Goal: Book appointment/travel/reservation

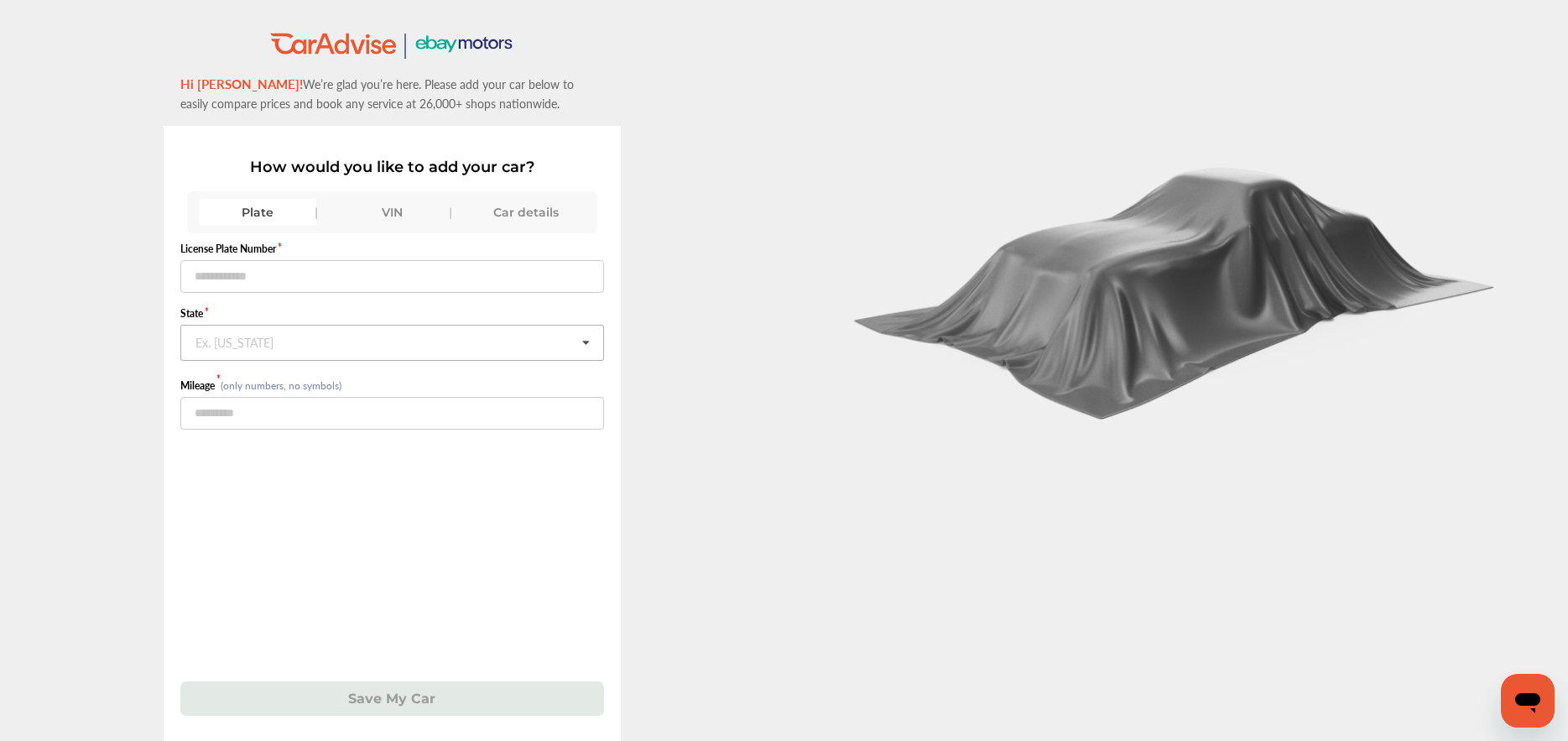
click at [281, 351] on input "text" at bounding box center [392, 342] width 422 height 33
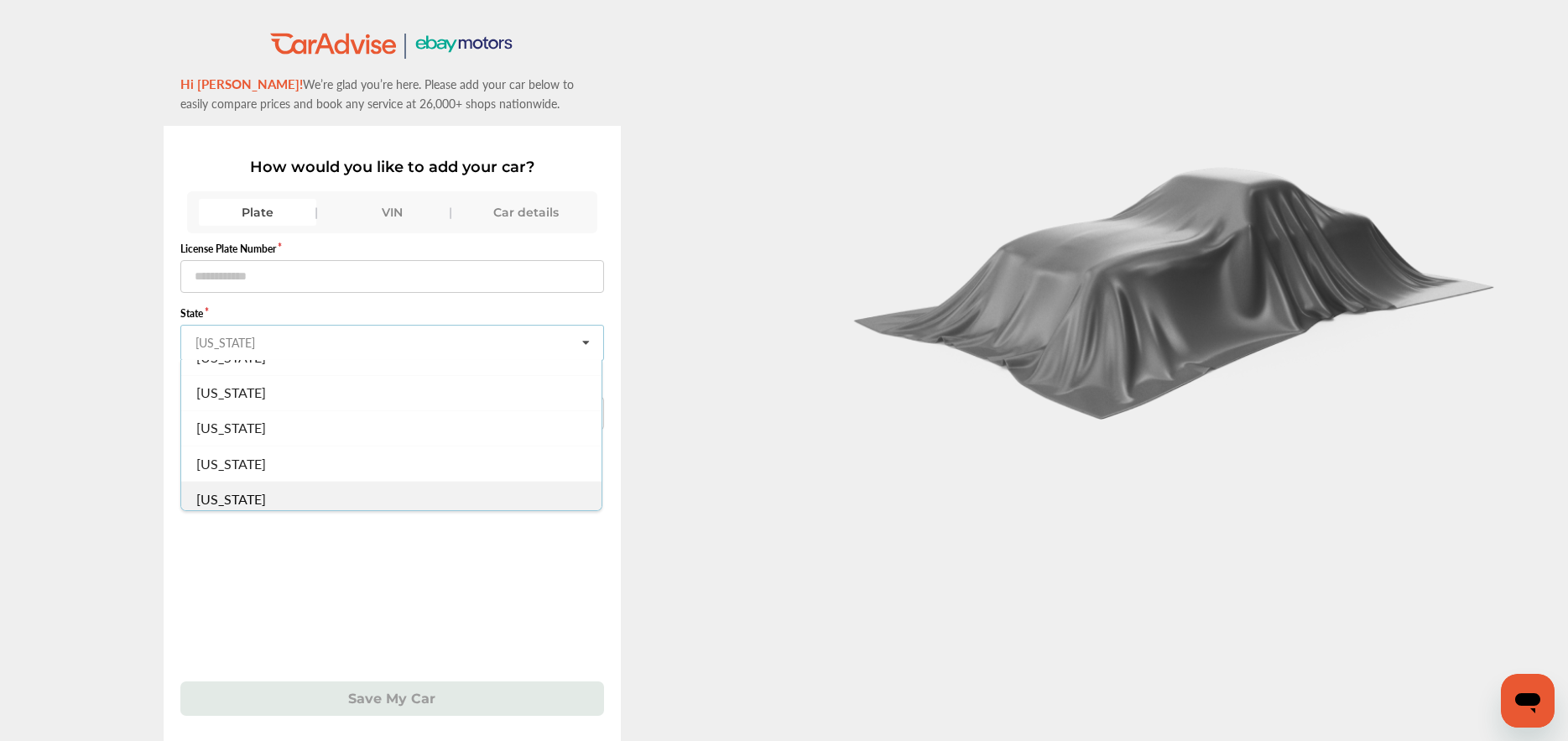
scroll to position [419, 0]
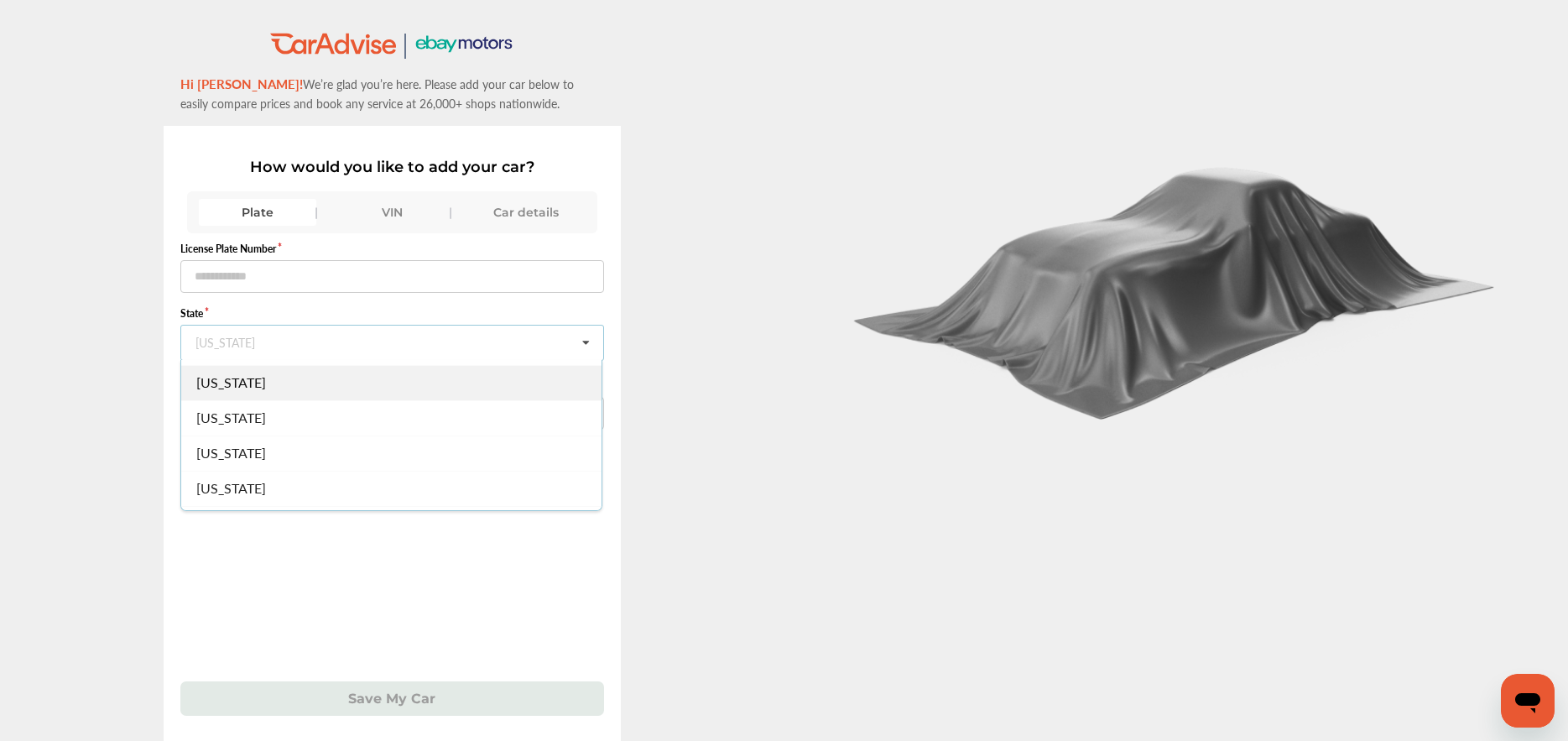
click at [261, 387] on div "[US_STATE]" at bounding box center [391, 381] width 420 height 35
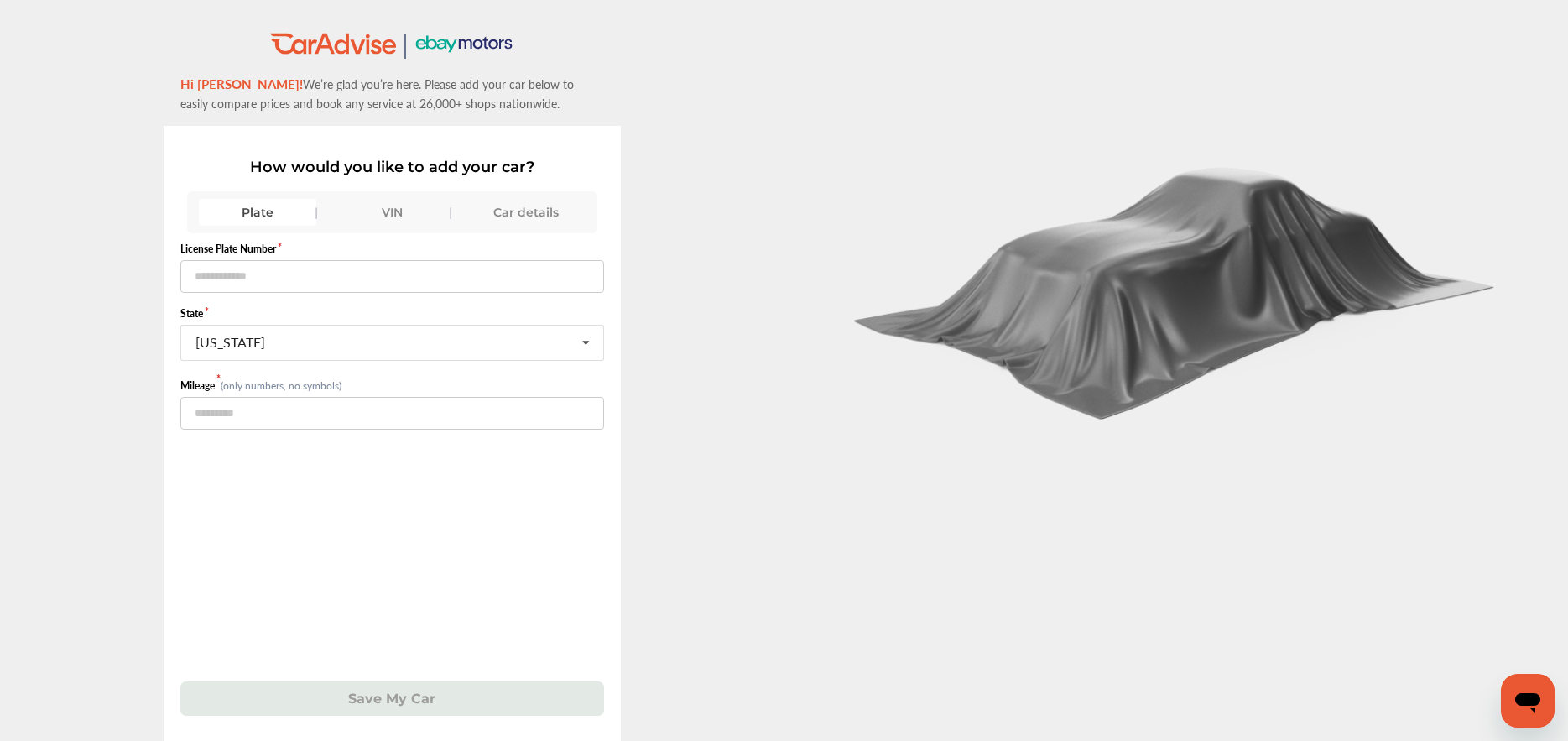
click at [514, 218] on div "Car details" at bounding box center [526, 212] width 118 height 27
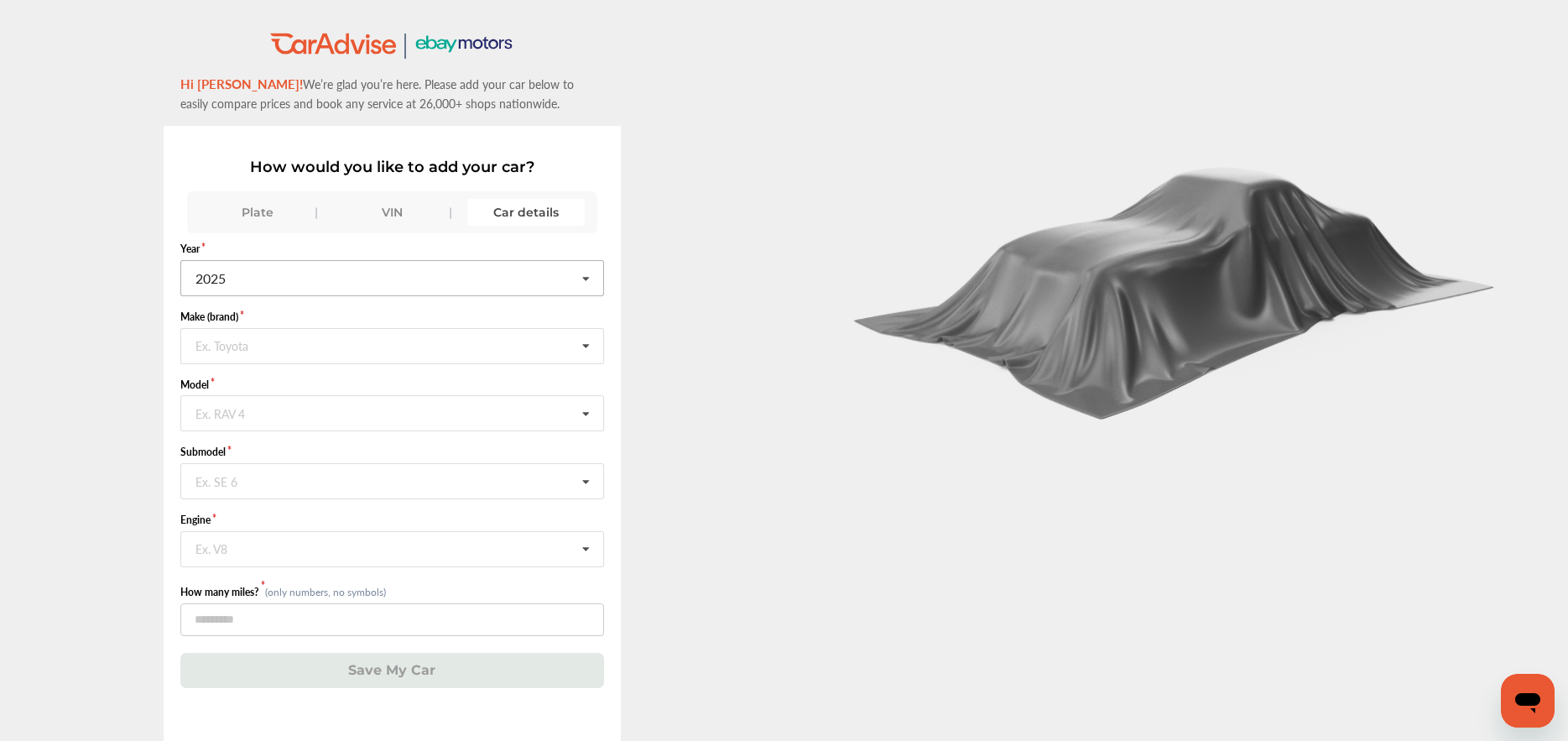
click at [574, 277] on input "text" at bounding box center [392, 277] width 422 height 33
drag, startPoint x: 386, startPoint y: 311, endPoint x: 386, endPoint y: 374, distance: 63.0
click at [386, 375] on div "2019" at bounding box center [391, 392] width 420 height 35
click at [382, 343] on input "text" at bounding box center [392, 345] width 422 height 33
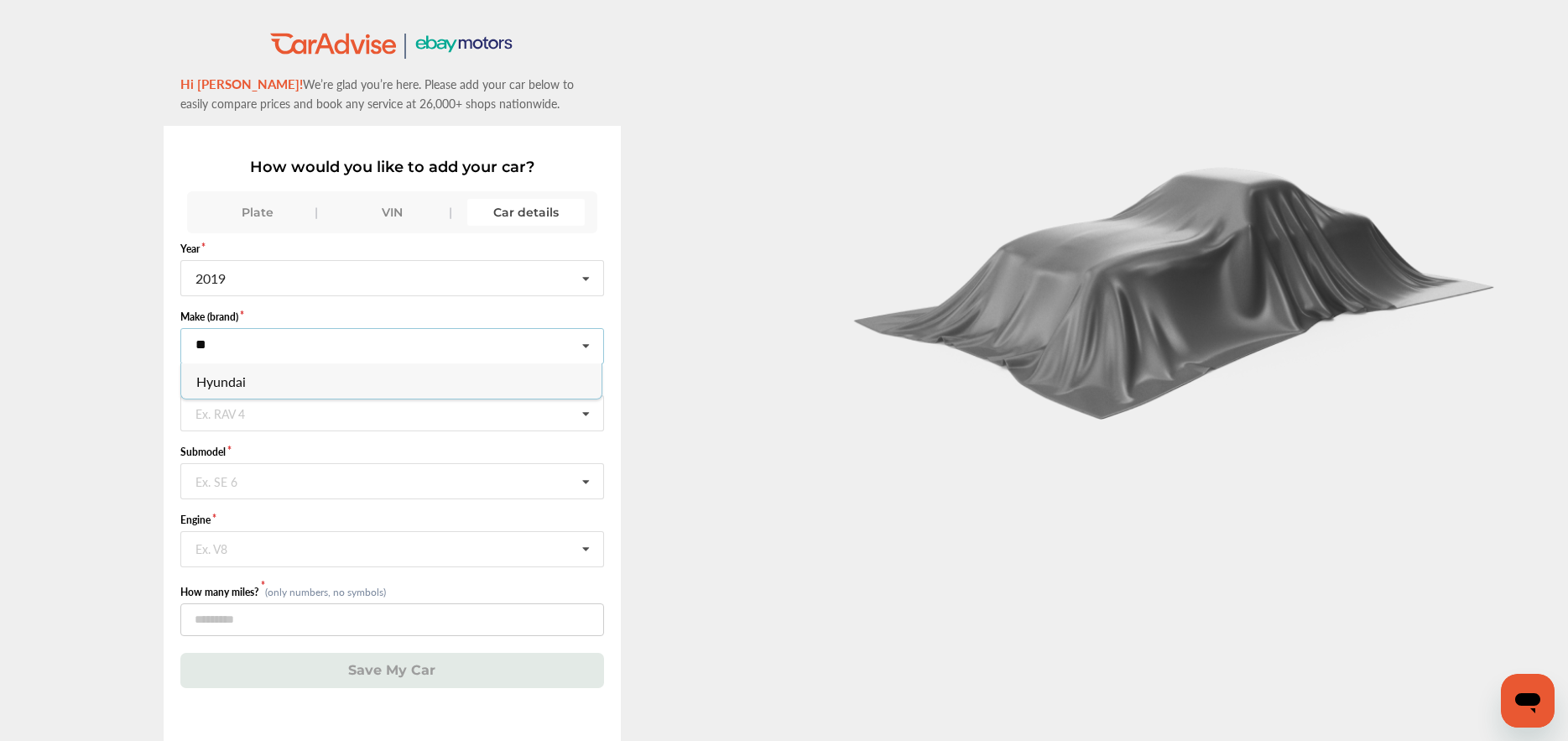
type input "**"
click at [229, 381] on span "Hyundai" at bounding box center [222, 380] width 50 height 19
click at [226, 409] on div "Ex. RAV 4" at bounding box center [221, 412] width 50 height 10
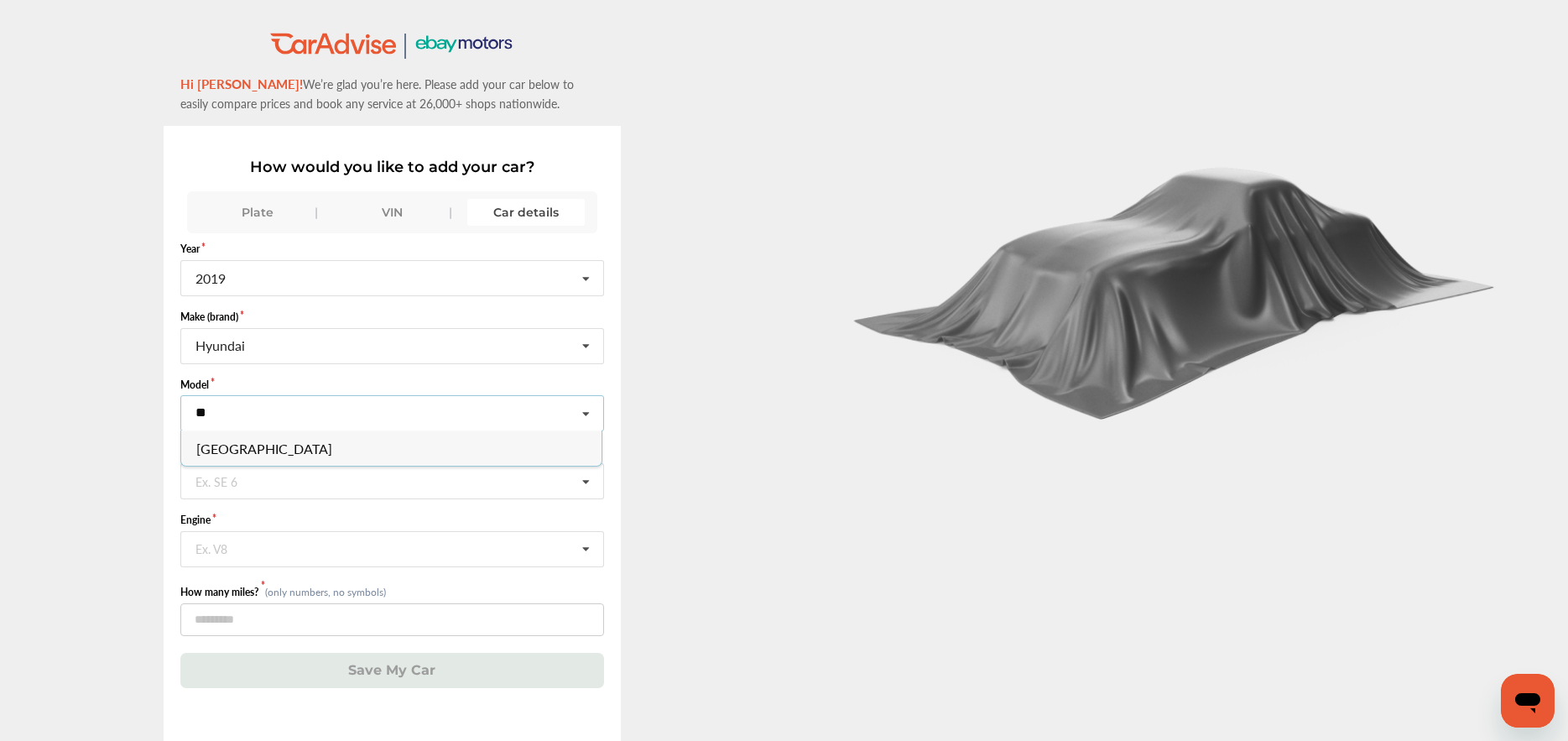
type input "**"
click at [244, 447] on div "[GEOGRAPHIC_DATA]" at bounding box center [391, 447] width 420 height 35
click at [246, 544] on input "text" at bounding box center [392, 548] width 422 height 33
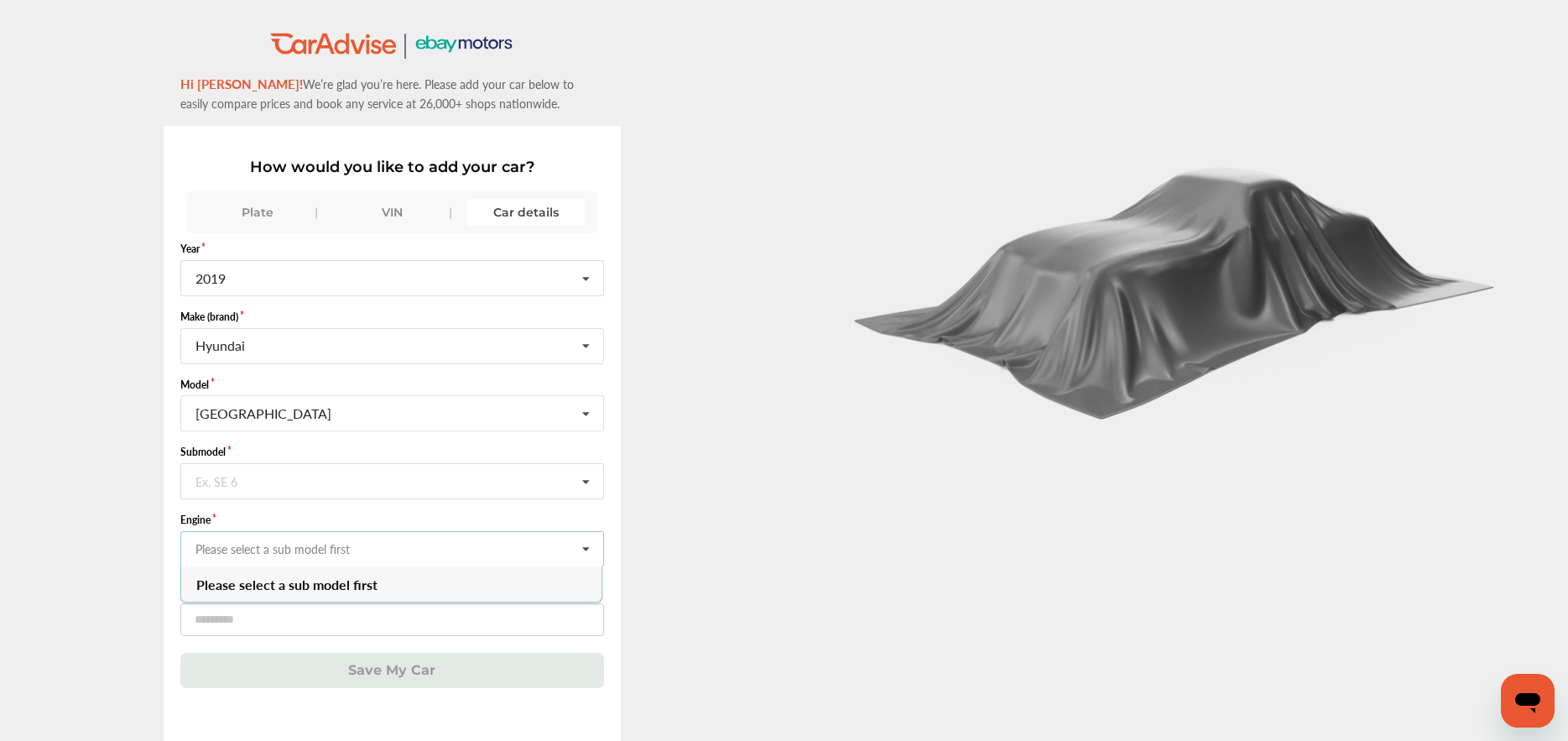
click at [246, 544] on input "text" at bounding box center [392, 548] width 422 height 33
click at [272, 479] on input "text" at bounding box center [392, 480] width 422 height 33
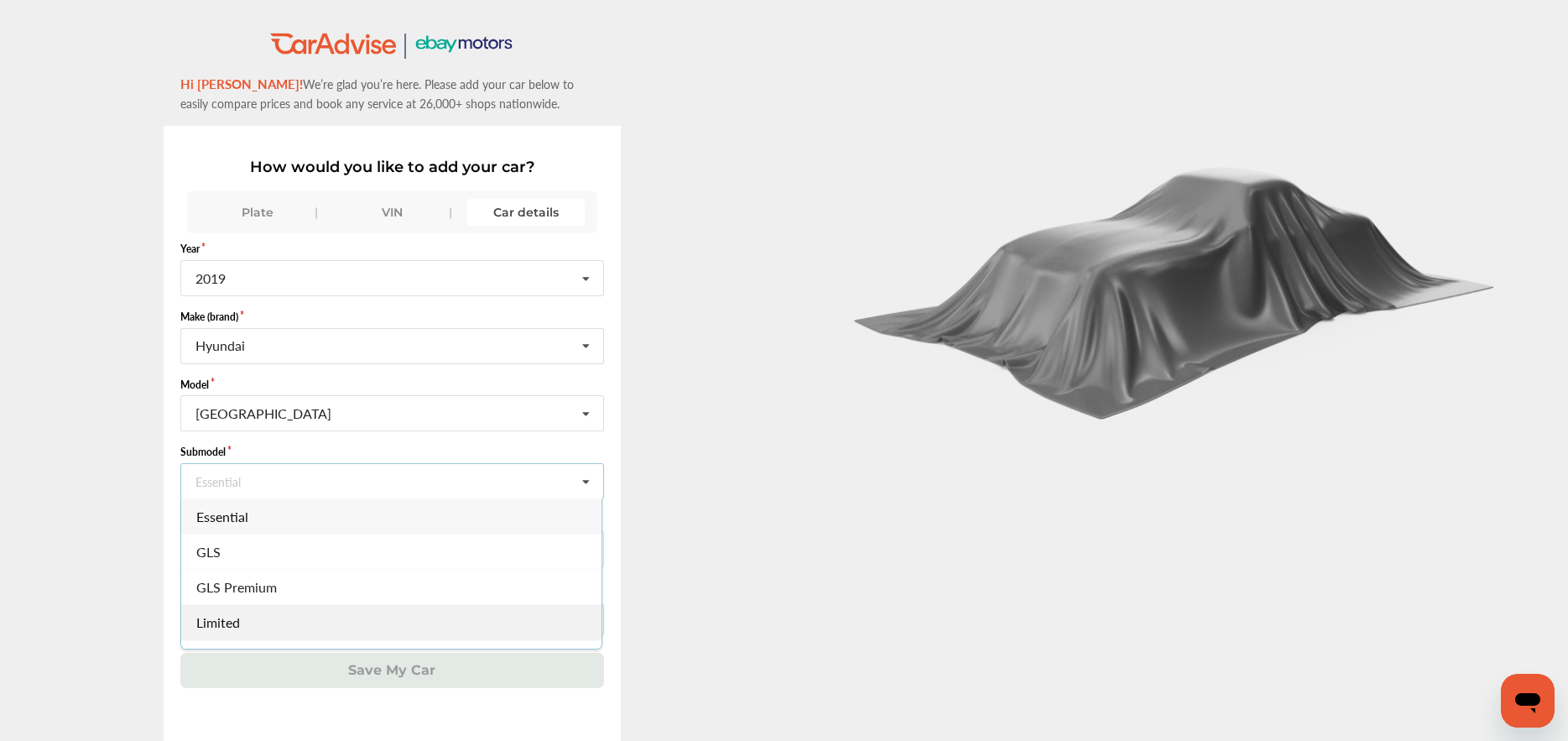
click at [250, 616] on div "Limited" at bounding box center [391, 622] width 420 height 35
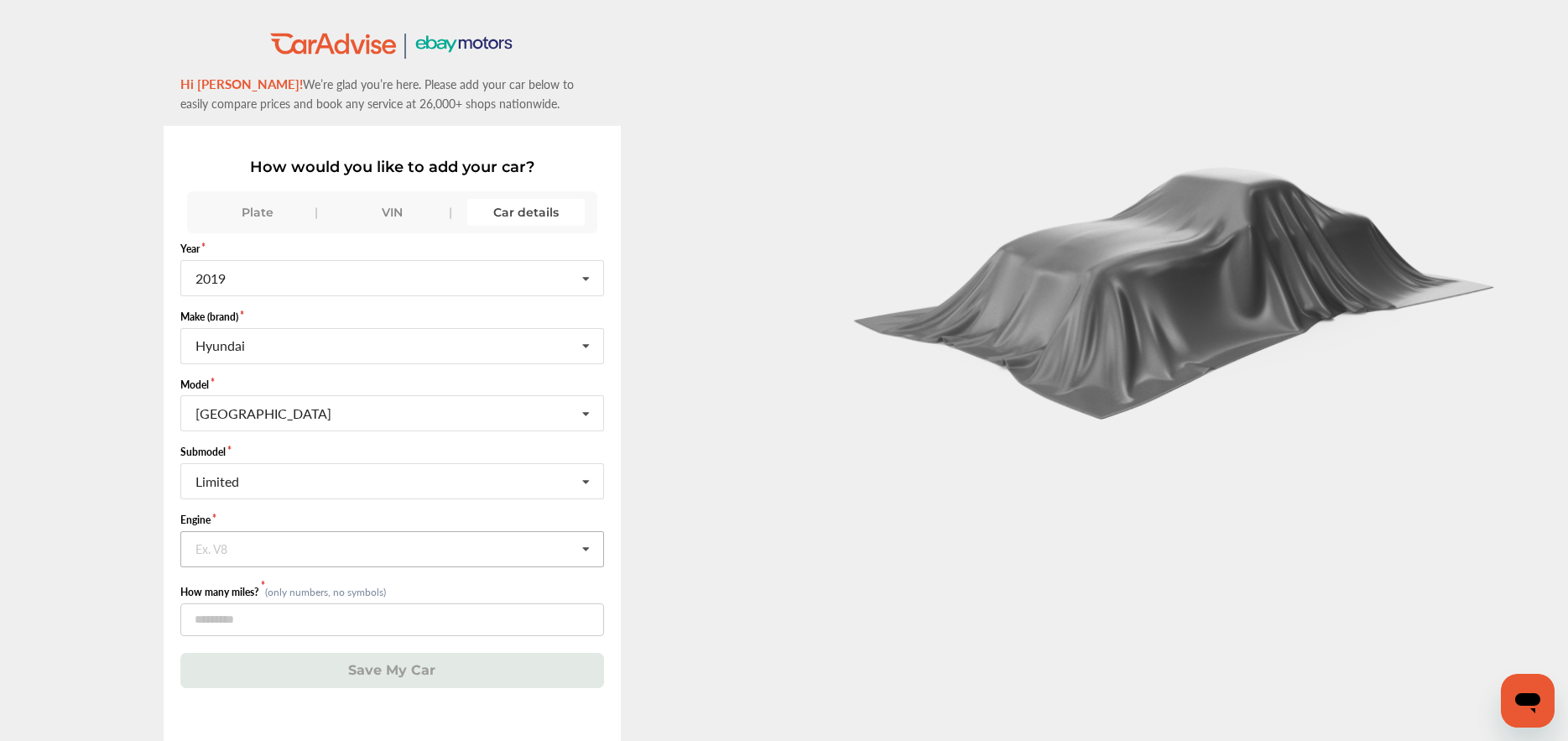
click at [268, 550] on input "text" at bounding box center [392, 548] width 422 height 33
click at [316, 487] on input "text" at bounding box center [392, 480] width 422 height 33
click at [320, 562] on div "SEL" at bounding box center [391, 547] width 420 height 35
click at [387, 621] on input "number" at bounding box center [392, 619] width 423 height 33
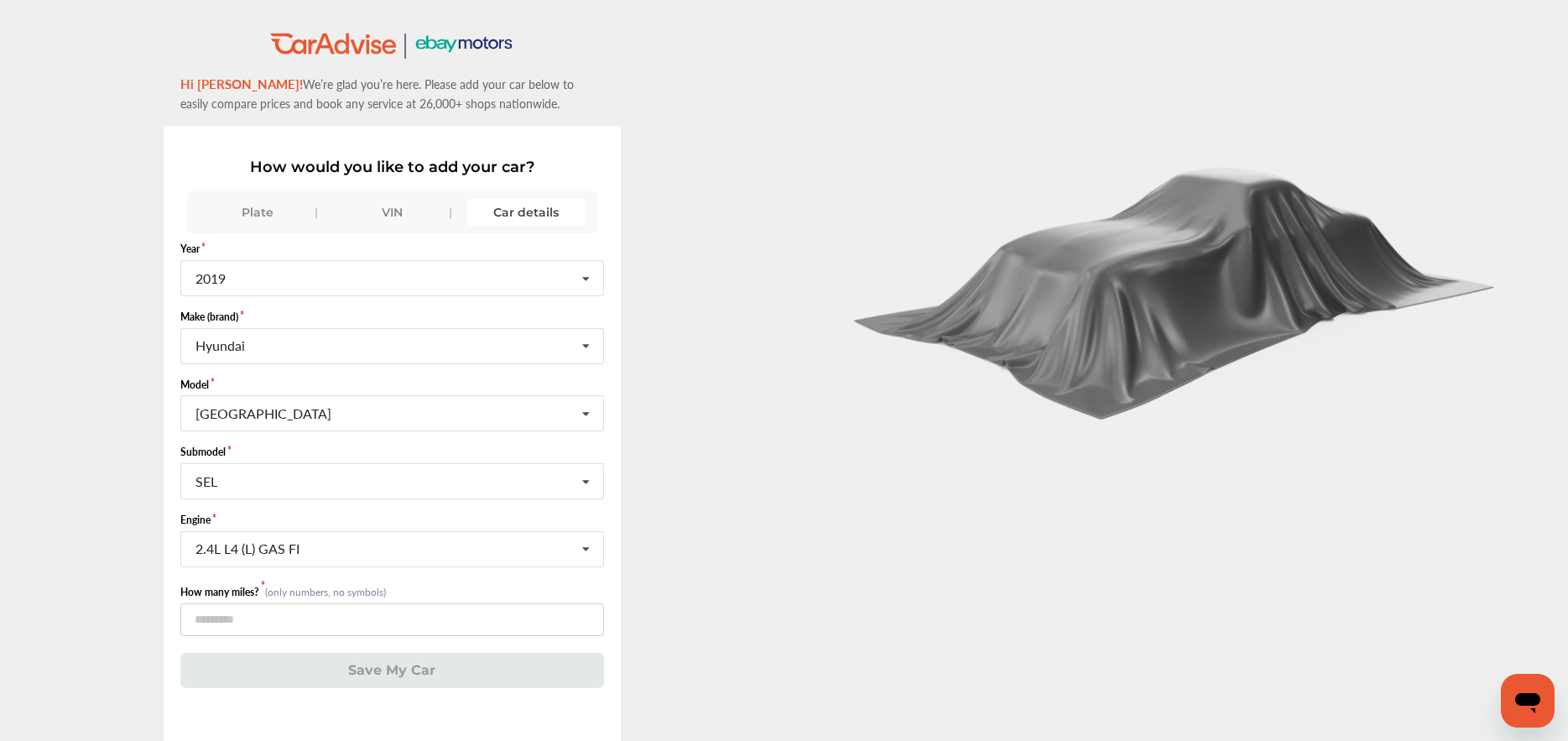
click at [301, 670] on button "Save My Car" at bounding box center [392, 670] width 423 height 34
click at [214, 622] on input "******" at bounding box center [392, 619] width 423 height 33
click at [278, 627] on input "******" at bounding box center [392, 619] width 423 height 33
type input "*"
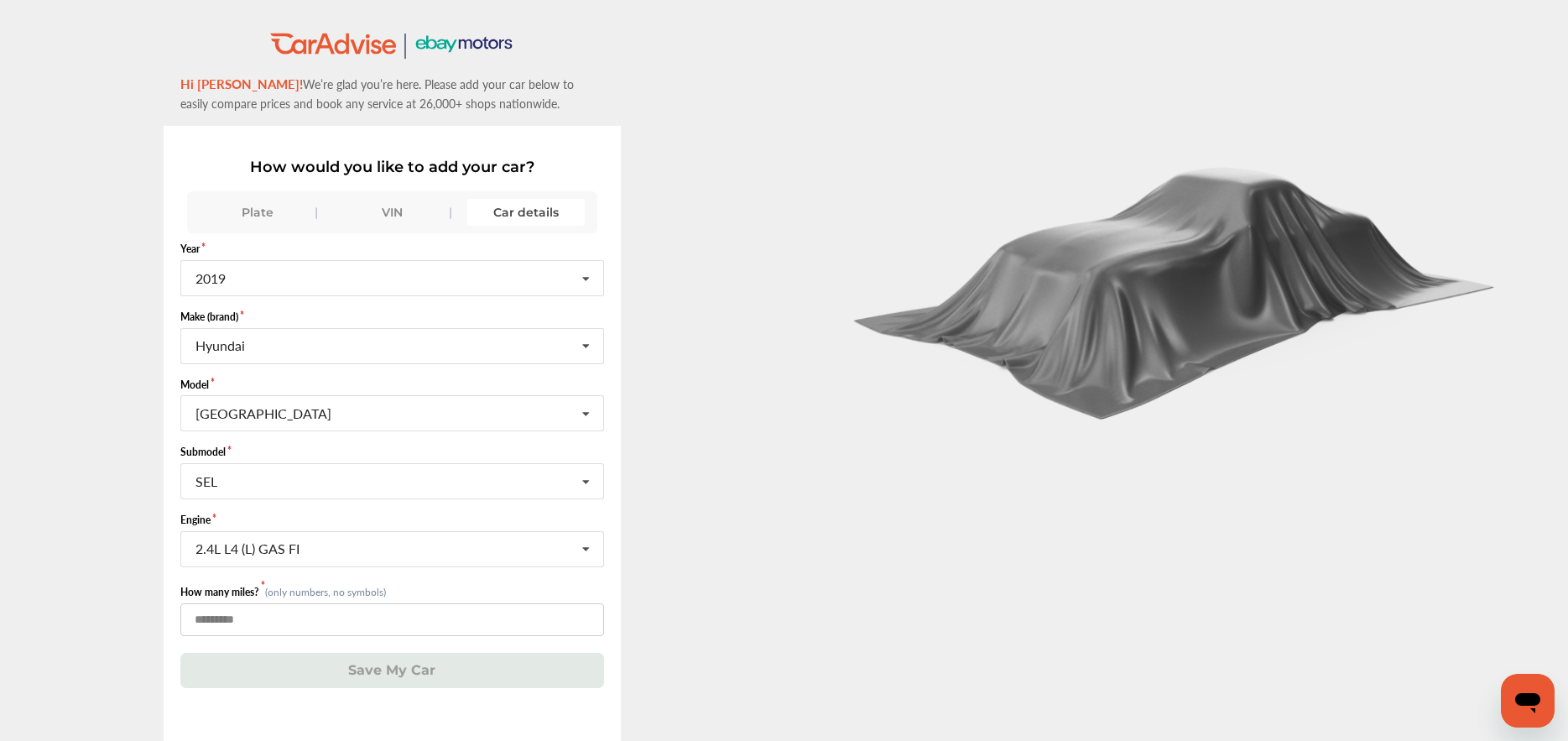
type input "******"
click at [296, 679] on button "Save My Car" at bounding box center [392, 670] width 423 height 34
click at [269, 552] on div "2.4L L4 (L) GAS FI" at bounding box center [247, 549] width 104 height 14
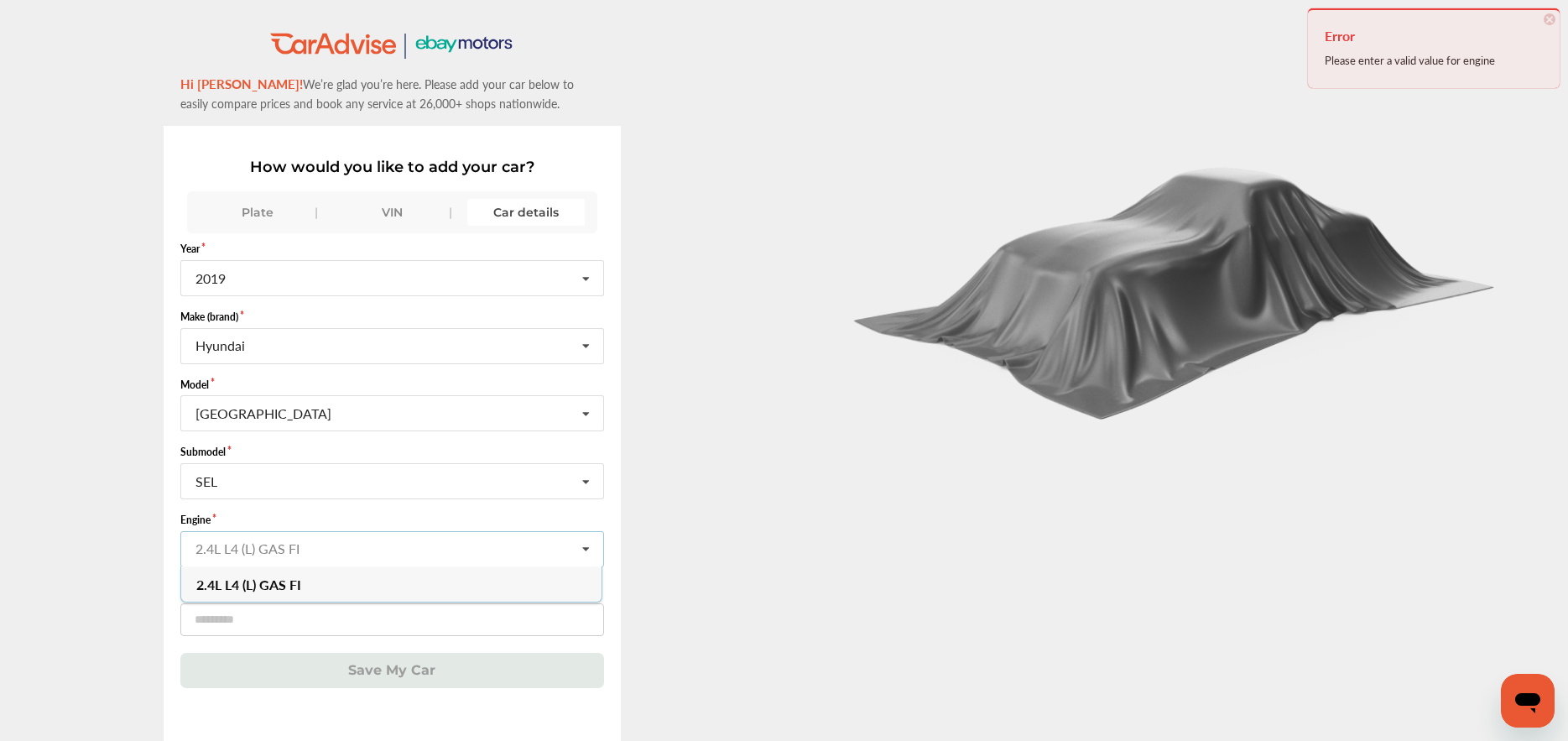
click at [269, 552] on input "text" at bounding box center [392, 548] width 422 height 33
click at [274, 583] on span "2.4L L4 (L) GAS FI" at bounding box center [249, 583] width 105 height 19
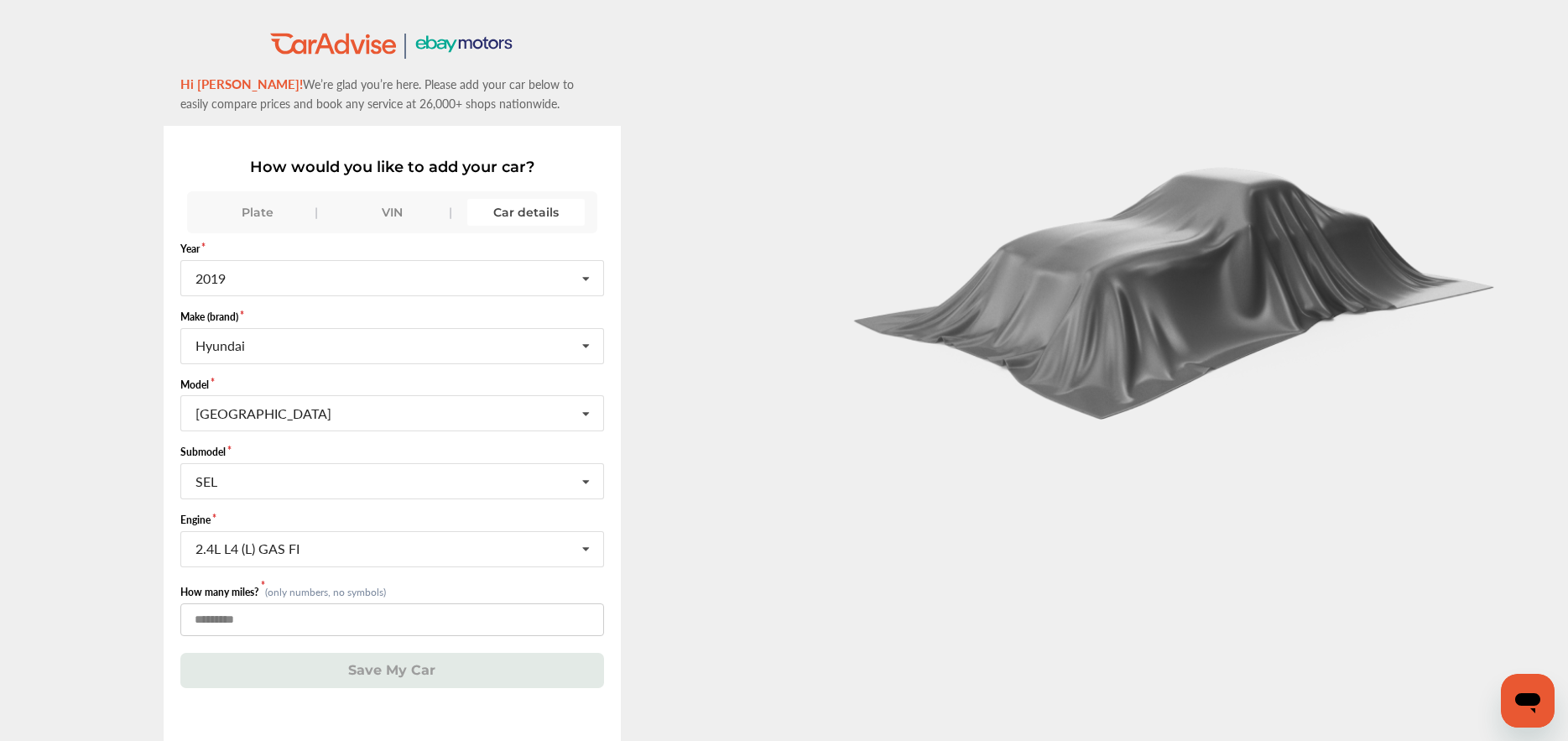
click at [266, 626] on input "******" at bounding box center [392, 619] width 423 height 33
click at [349, 665] on button "Save My Car" at bounding box center [392, 670] width 423 height 34
click at [592, 546] on icon at bounding box center [586, 550] width 28 height 36
click at [320, 591] on div "2.4L L4 (L) GAS FI" at bounding box center [391, 583] width 420 height 35
click at [589, 483] on icon at bounding box center [586, 482] width 28 height 36
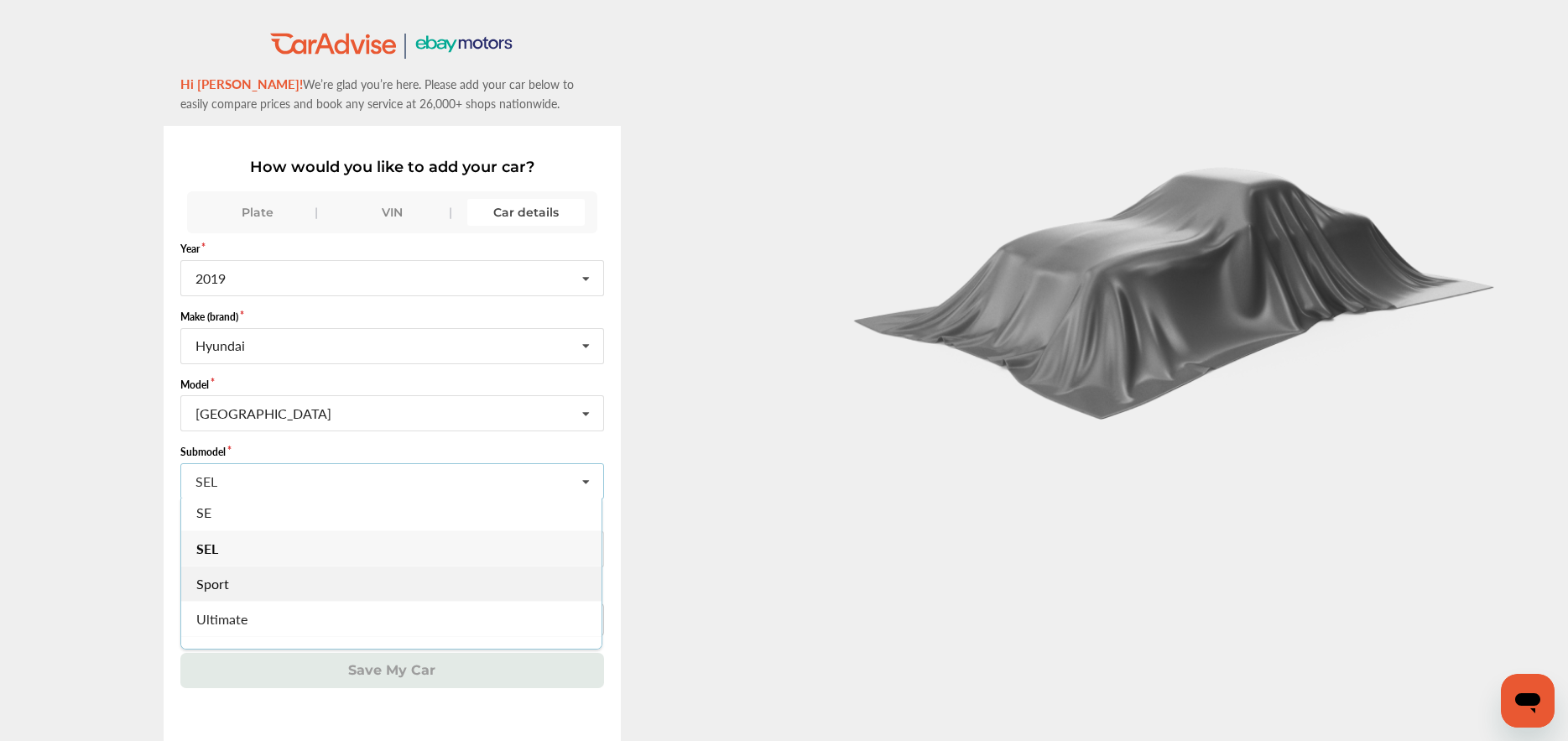
click at [390, 578] on div "Sport" at bounding box center [391, 582] width 420 height 35
click at [499, 556] on input "text" at bounding box center [392, 548] width 422 height 33
click at [351, 556] on input "text" at bounding box center [392, 548] width 422 height 33
click at [587, 550] on icon at bounding box center [586, 550] width 28 height 36
click at [288, 552] on input "text" at bounding box center [392, 548] width 422 height 33
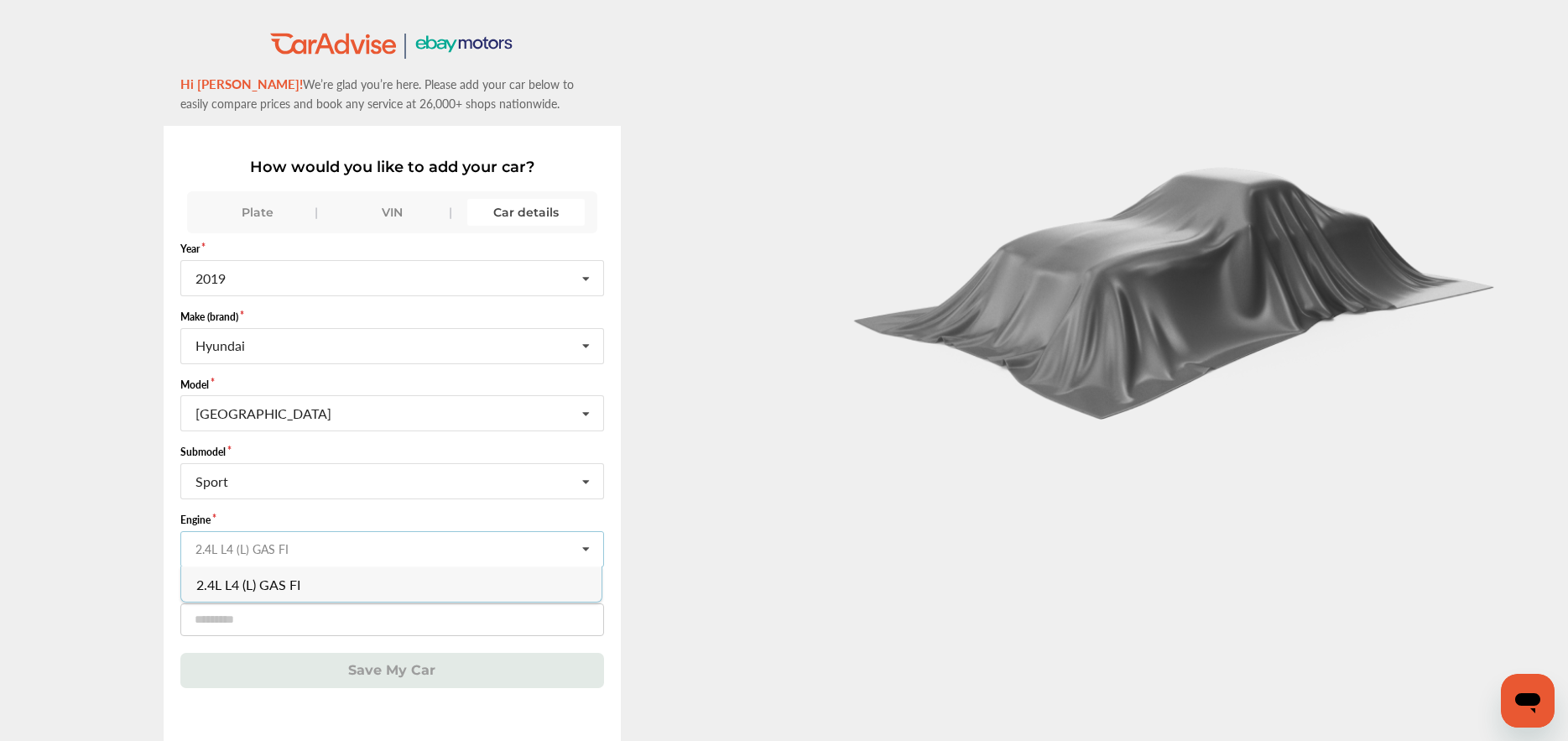
click at [288, 552] on input "text" at bounding box center [392, 548] width 422 height 33
type input "*"
type input "**"
click at [87, 574] on div ".st0{fill:#00A993;} .st1{fill:#272B6B;} Hi [PERSON_NAME]! We’re glad you’re her…" at bounding box center [392, 428] width 784 height 795
click at [588, 482] on icon at bounding box center [586, 482] width 28 height 36
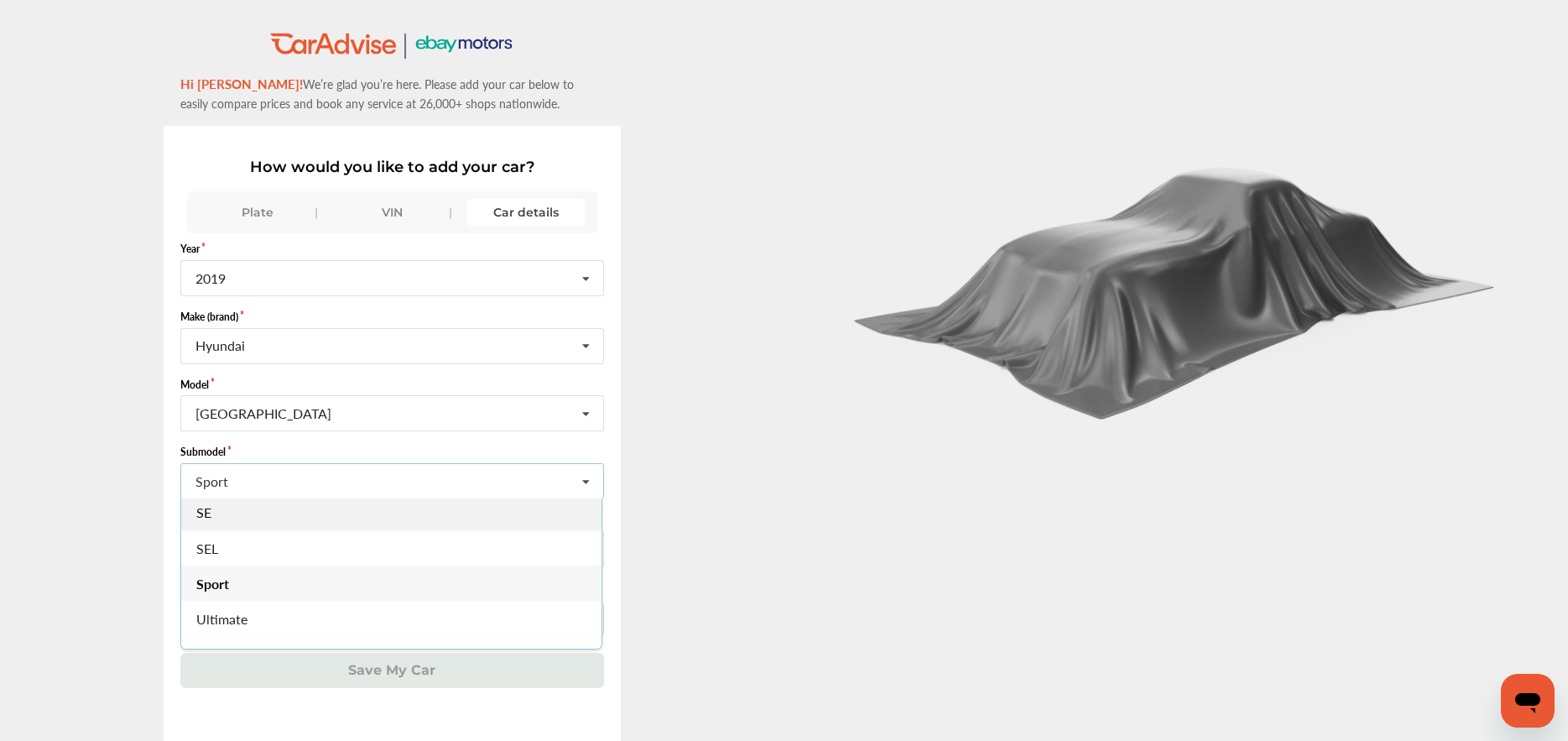
click at [473, 517] on div "SE" at bounding box center [391, 512] width 420 height 35
click at [488, 555] on input "text" at bounding box center [392, 548] width 422 height 33
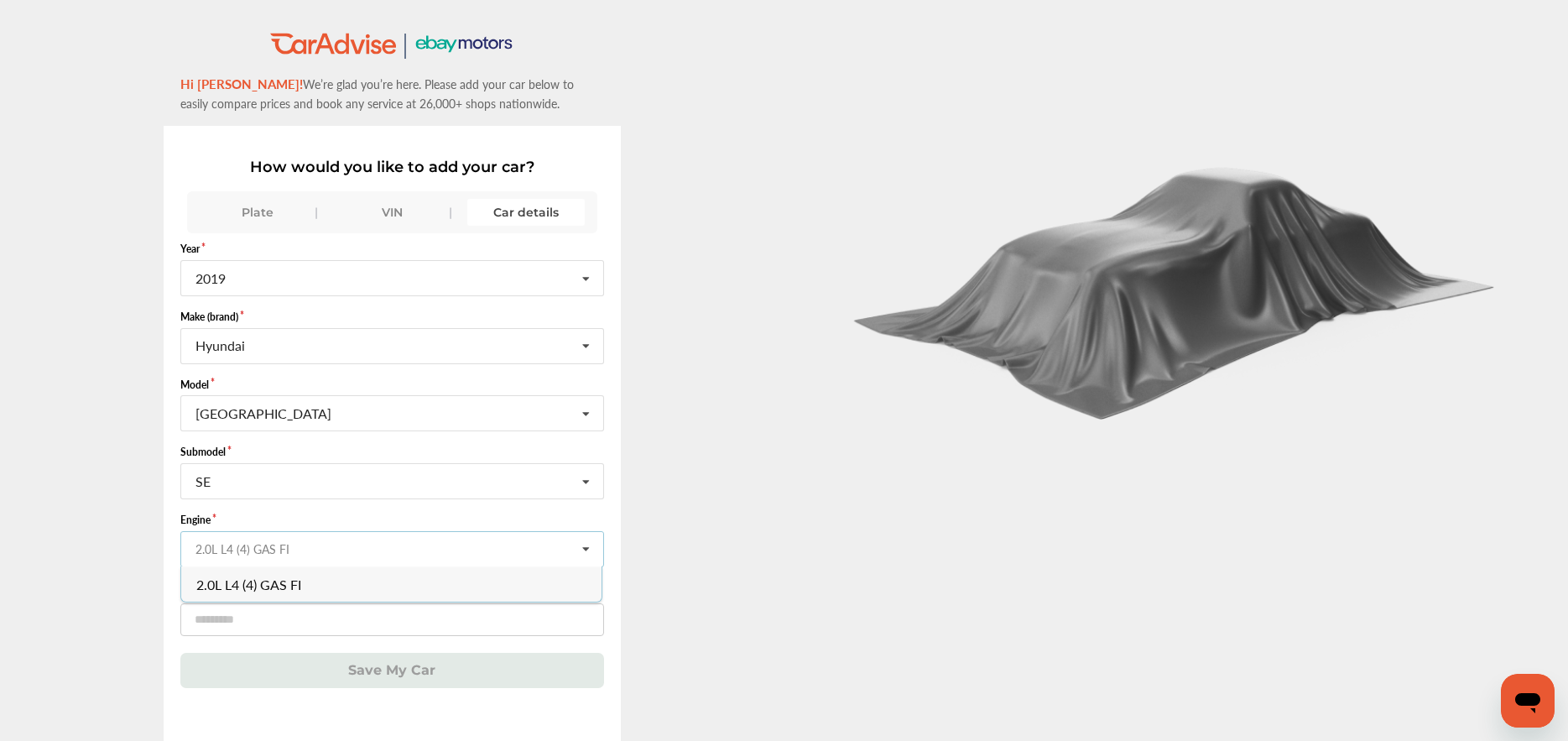
click at [488, 555] on input "text" at bounding box center [392, 548] width 422 height 33
click at [705, 557] on div ".st0{fill:#00A993;} .st1{fill:#272B6B;} Hi [PERSON_NAME]! We’re glad you’re her…" at bounding box center [392, 428] width 784 height 795
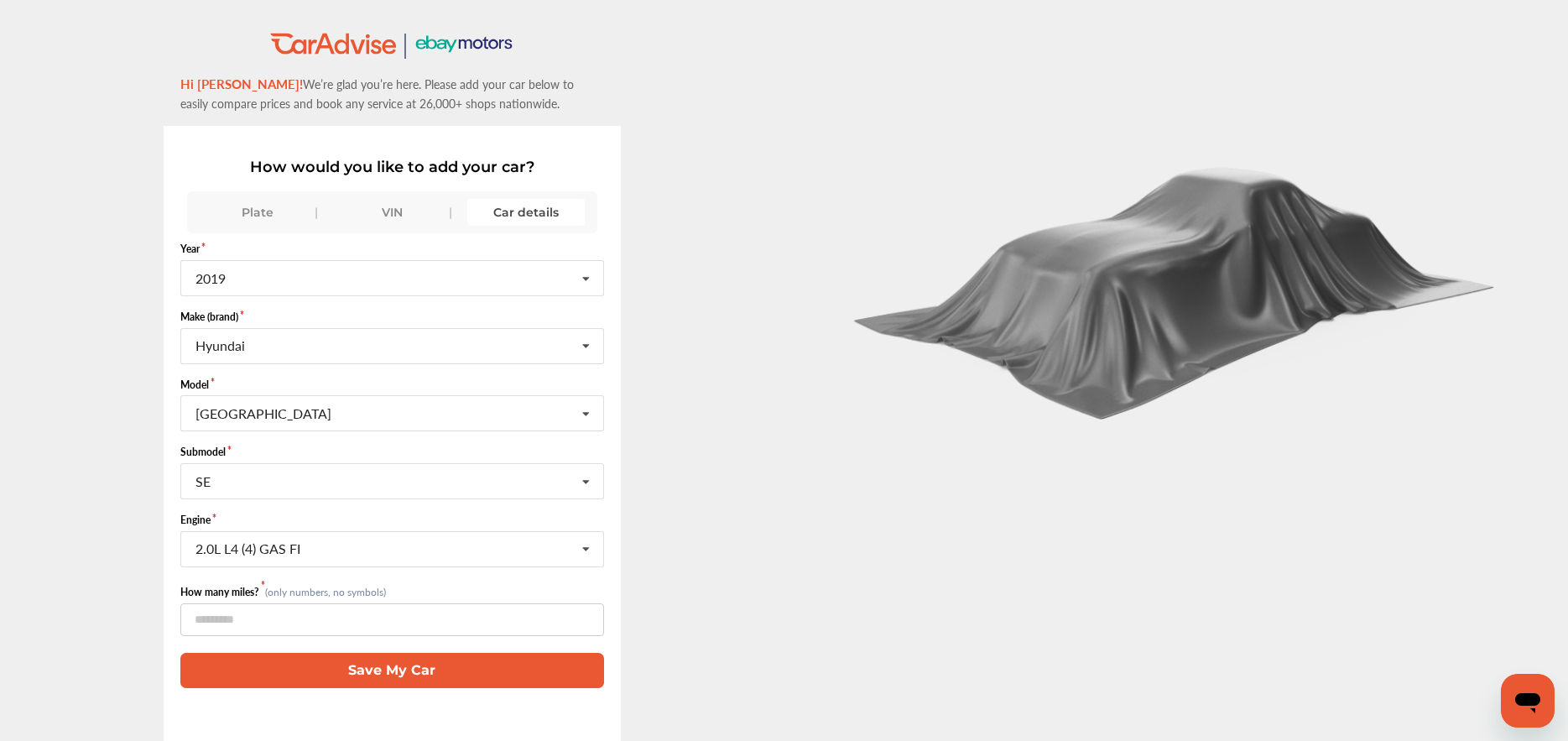
click at [515, 668] on button "Save My Car" at bounding box center [392, 670] width 423 height 34
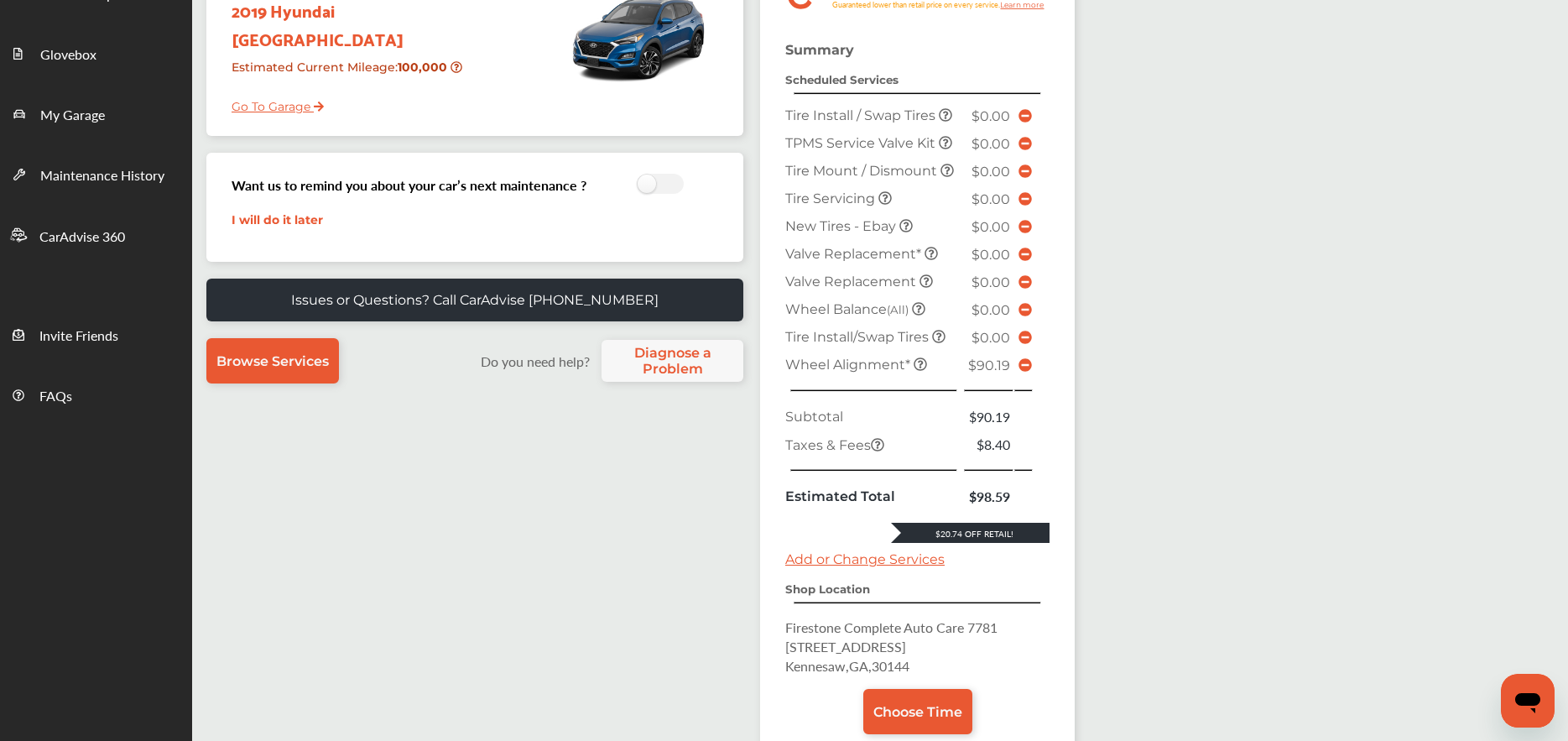
scroll to position [336, 0]
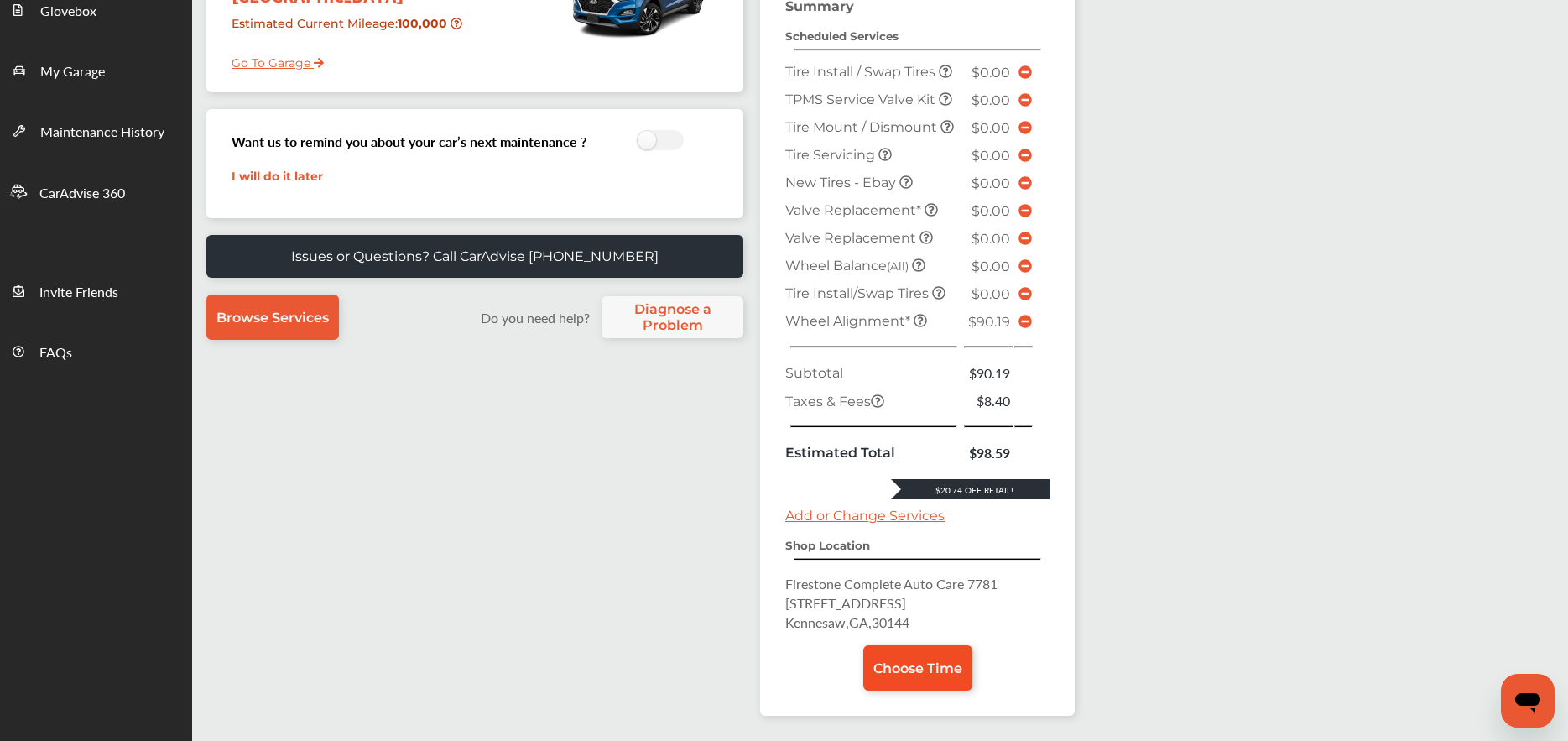
click at [928, 671] on span "Choose Time" at bounding box center [918, 668] width 89 height 16
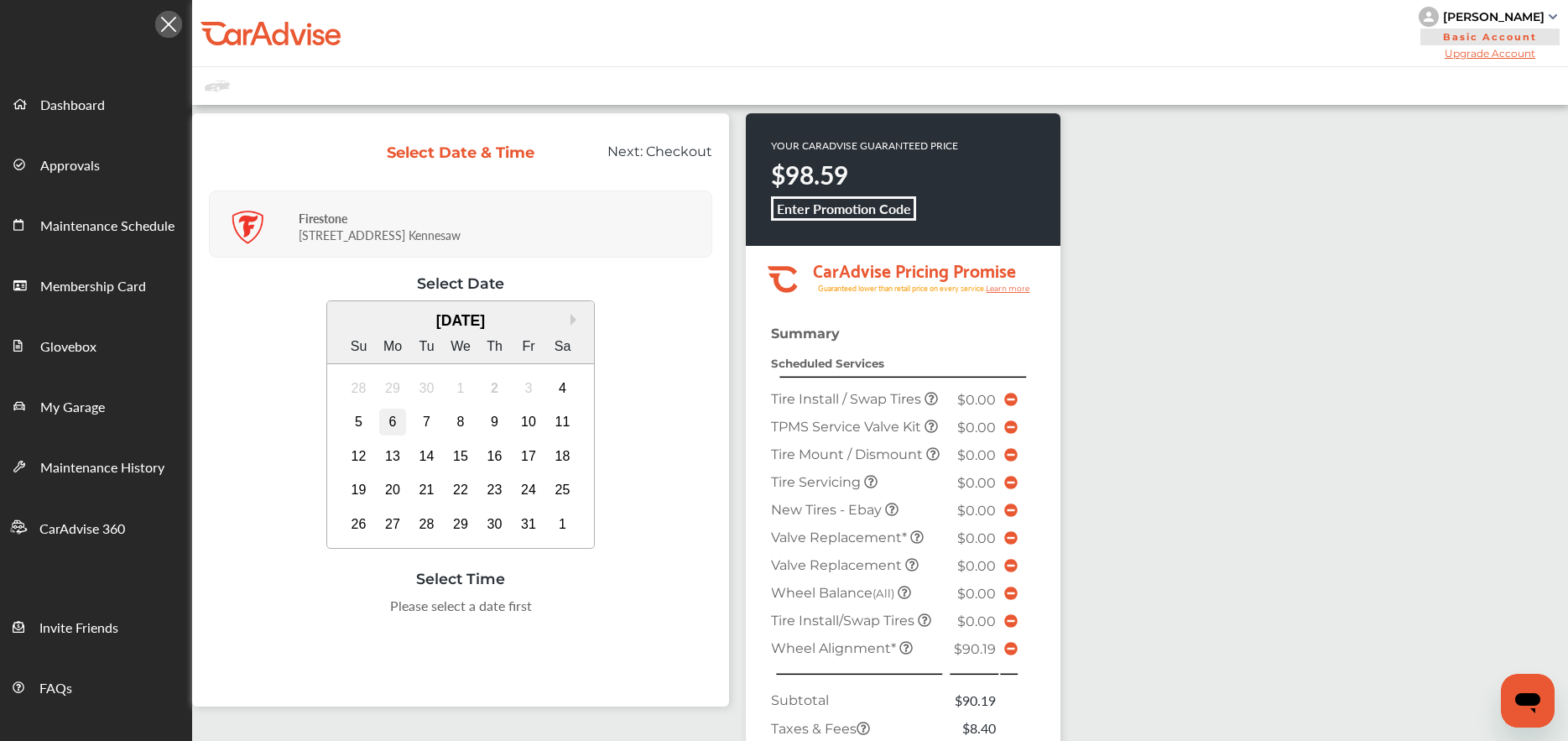
click at [395, 419] on div "6" at bounding box center [392, 422] width 27 height 27
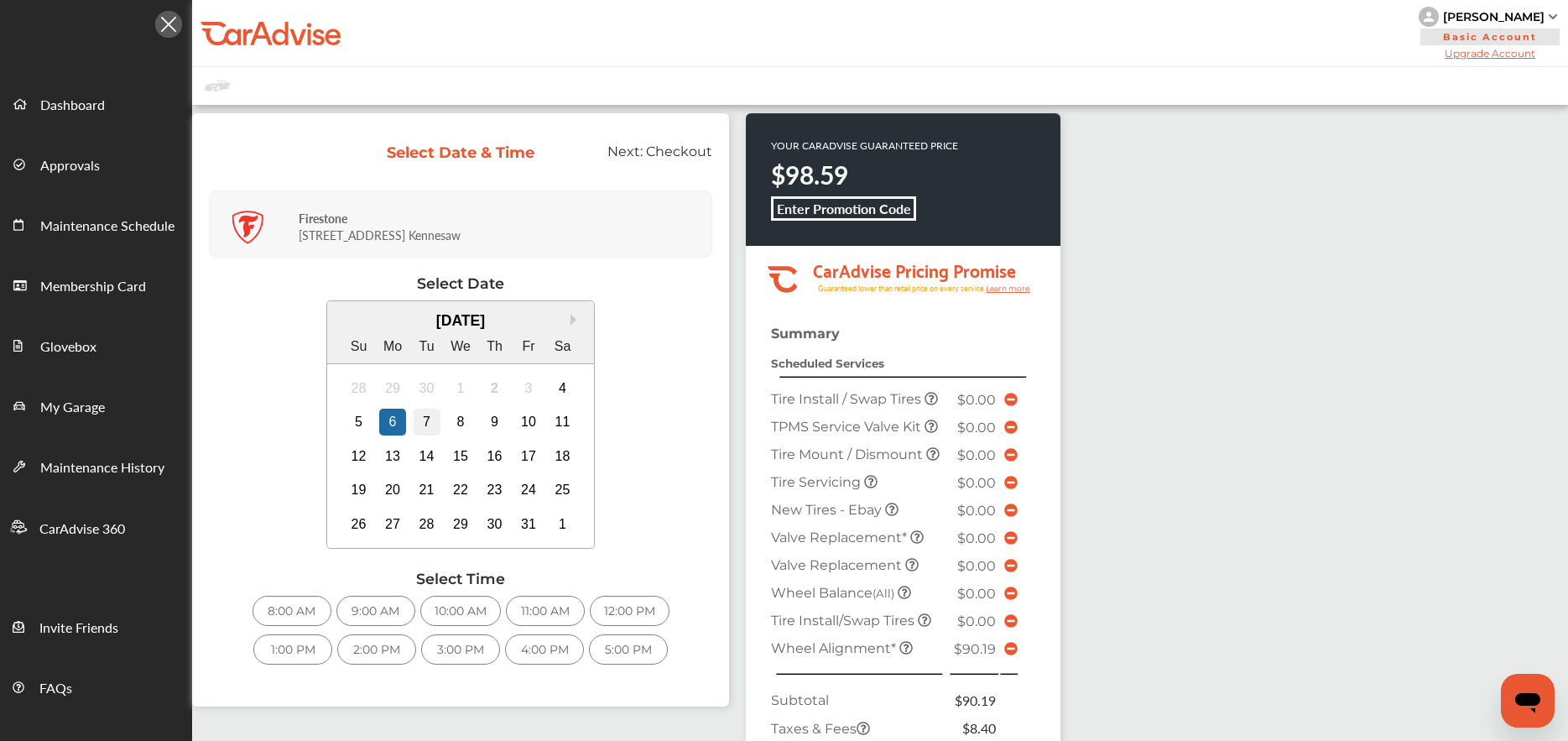
click at [428, 417] on div "7" at bounding box center [427, 422] width 27 height 27
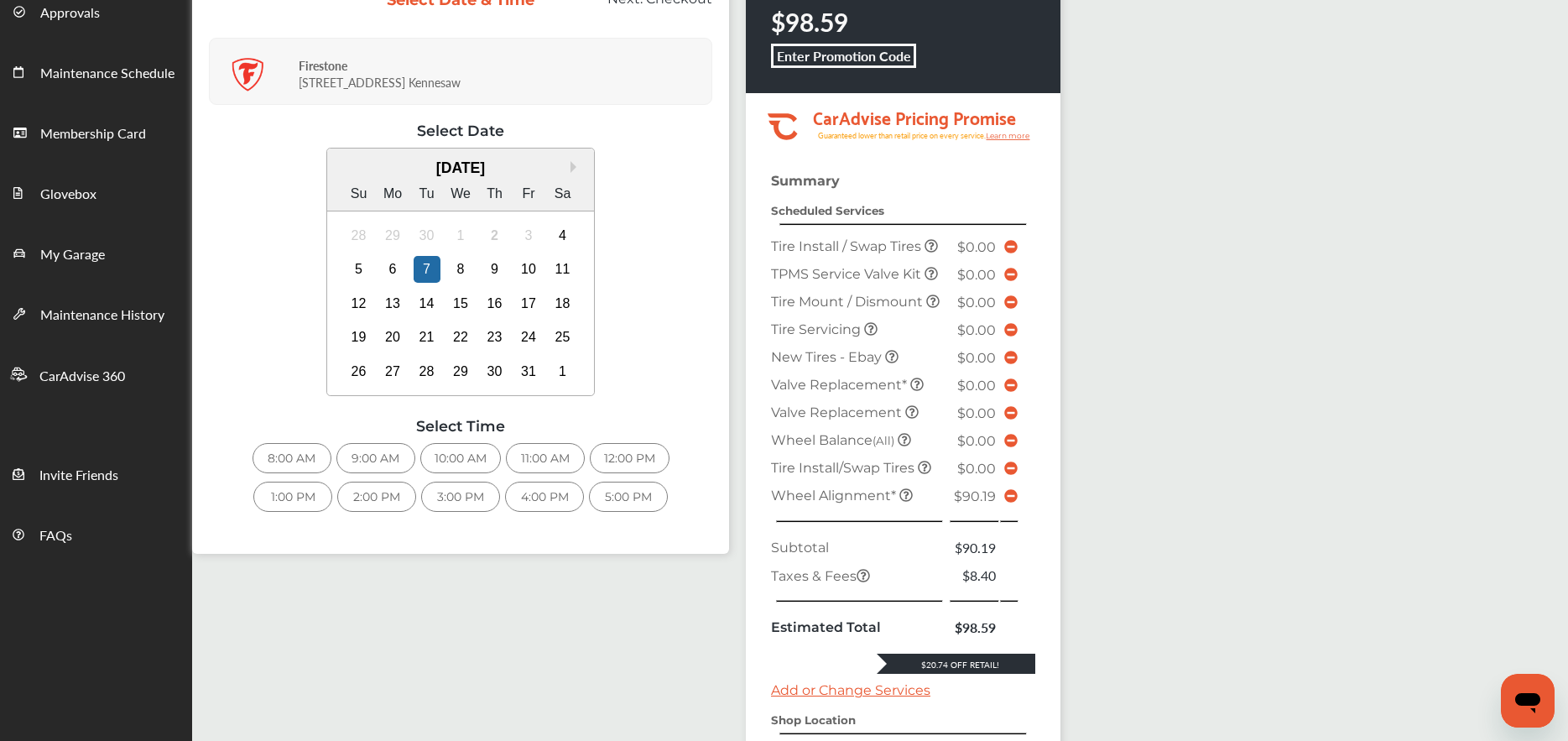
scroll to position [8, 0]
